Goal: Check status: Check status

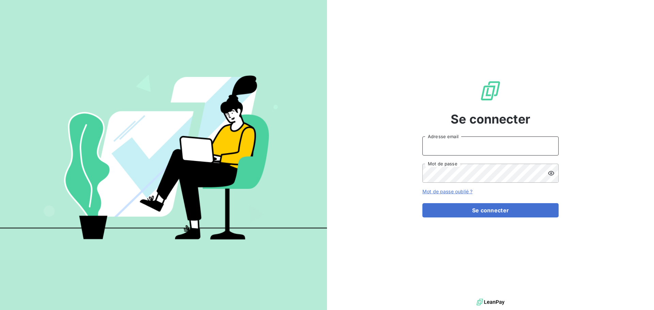
type input "[EMAIL_ADDRESS][DOMAIN_NAME]"
click at [489, 202] on form "[EMAIL_ADDRESS][DOMAIN_NAME] Adresse email Mot de passe Mot de passe oublié ? S…" at bounding box center [490, 177] width 136 height 81
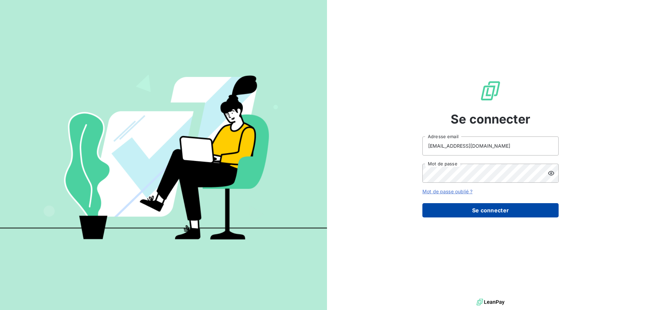
click at [489, 207] on button "Se connecter" at bounding box center [490, 210] width 136 height 14
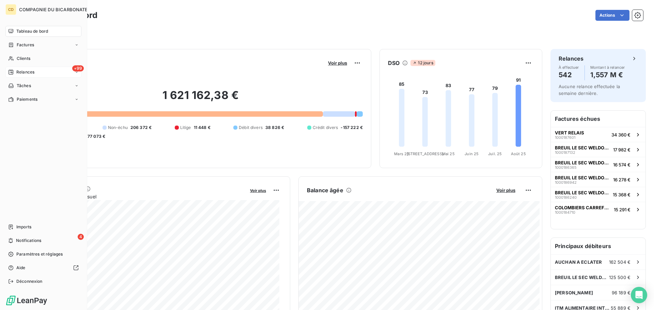
click at [13, 74] on icon at bounding box center [10, 71] width 5 height 5
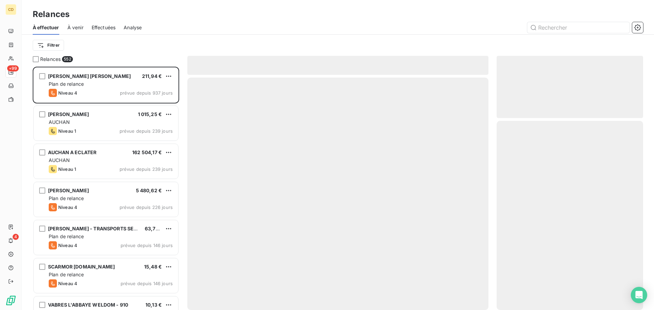
scroll to position [238, 141]
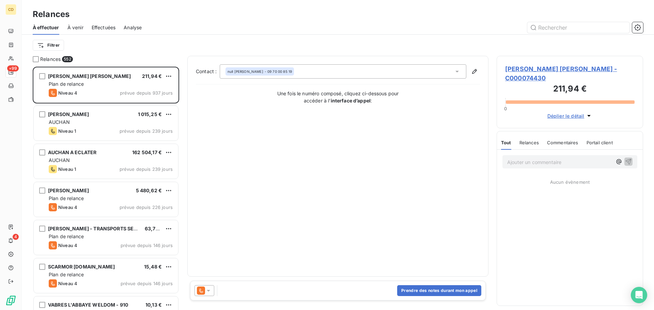
click at [95, 26] on span "Effectuées" at bounding box center [104, 27] width 24 height 7
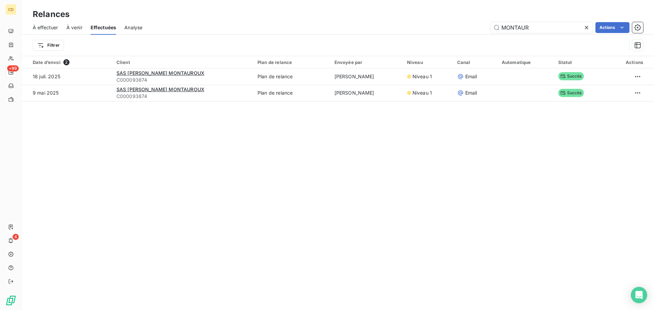
click at [509, 33] on div "À effectuer À venir Effectuées Analyse MONTAUR Actions" at bounding box center [338, 27] width 632 height 14
drag, startPoint x: 558, startPoint y: 25, endPoint x: 465, endPoint y: 29, distance: 93.4
click at [465, 29] on div "MONTAUR Actions" at bounding box center [397, 27] width 492 height 11
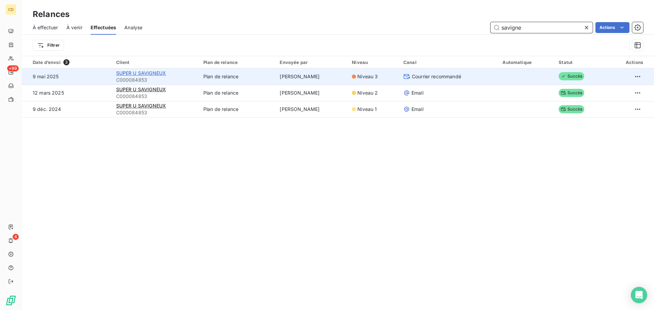
type input "savigne"
click at [139, 72] on span "SUPER U SAVIGNEUX" at bounding box center [141, 73] width 50 height 6
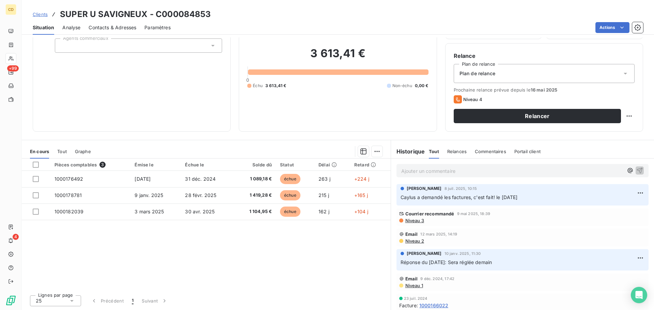
scroll to position [41, 0]
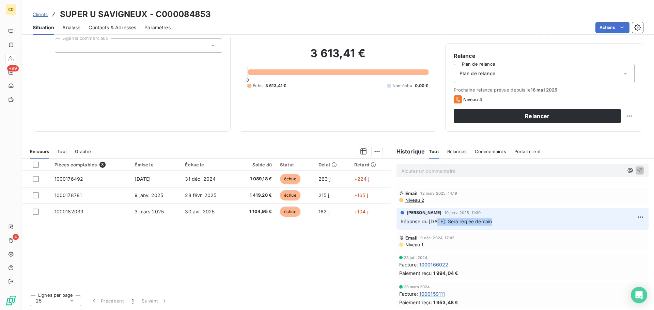
drag, startPoint x: 432, startPoint y: 223, endPoint x: 495, endPoint y: 222, distance: 62.3
click at [491, 222] on span "Réponse du [DATE]: Sera réglée demain" at bounding box center [447, 222] width 92 height 6
click at [497, 221] on p "Réponse du [DATE]: Sera réglée demain" at bounding box center [523, 222] width 244 height 8
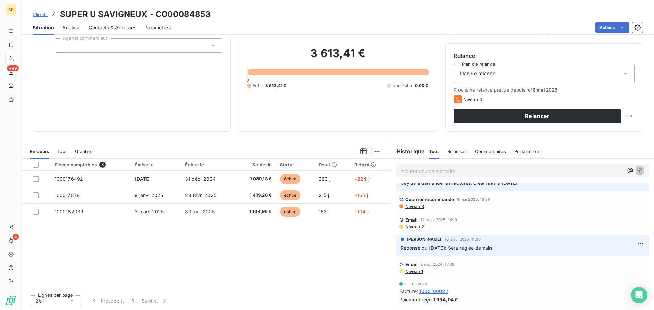
scroll to position [0, 0]
